Goal: Find specific fact: Find specific fact

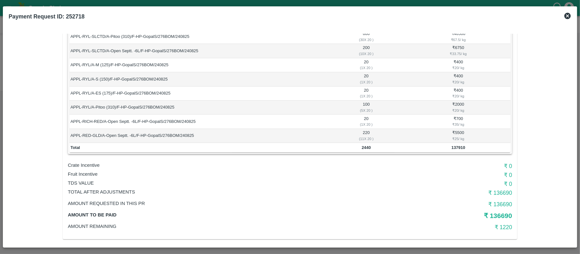
scroll to position [142, 0]
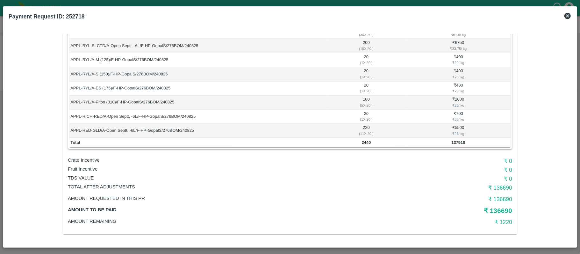
click at [215, 125] on td "APPL-RED-GLD/A-Open Septt. -6L/F-HP-GopalS/276BOM/240825" at bounding box center [197, 131] width 257 height 14
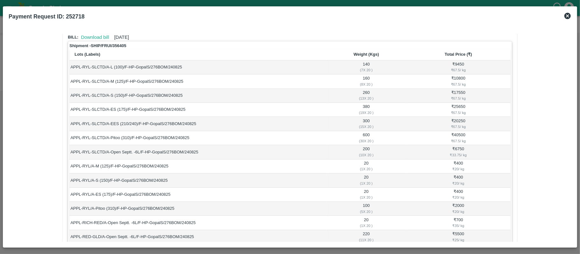
scroll to position [85, 0]
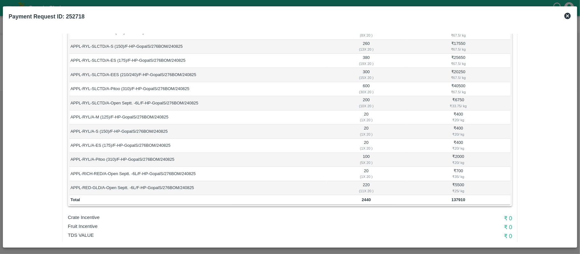
click at [365, 199] on b "2440" at bounding box center [366, 200] width 9 height 5
copy b "2440"
click at [456, 199] on b "137910" at bounding box center [459, 200] width 14 height 5
click at [456, 200] on b "137910" at bounding box center [459, 200] width 14 height 5
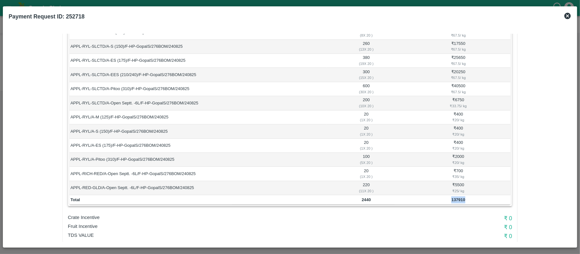
copy b "137910"
click at [364, 200] on b "2440" at bounding box center [366, 200] width 9 height 5
copy b "2440"
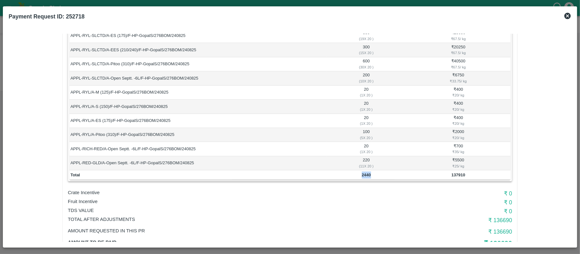
scroll to position [142, 0]
